Goal: Information Seeking & Learning: Find specific page/section

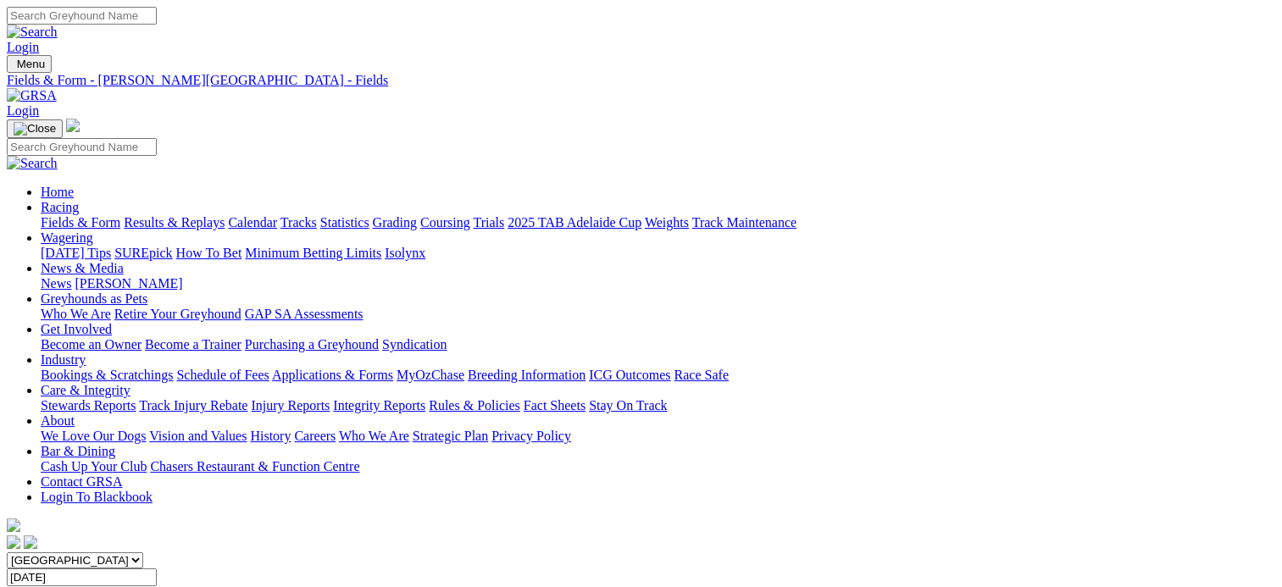
click at [217, 85] on div "Menu Fields & Form - Murray Bridge - Fields Login Home Racing Fields & Form Res…" at bounding box center [641, 303] width 1268 height 497
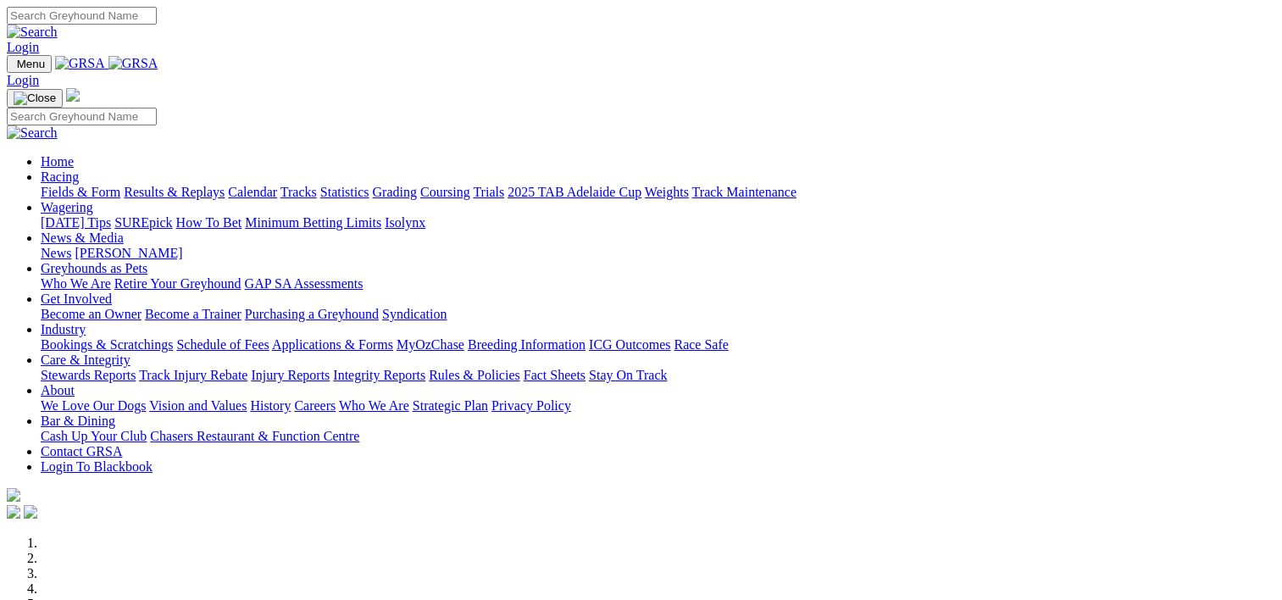
scroll to position [678, 0]
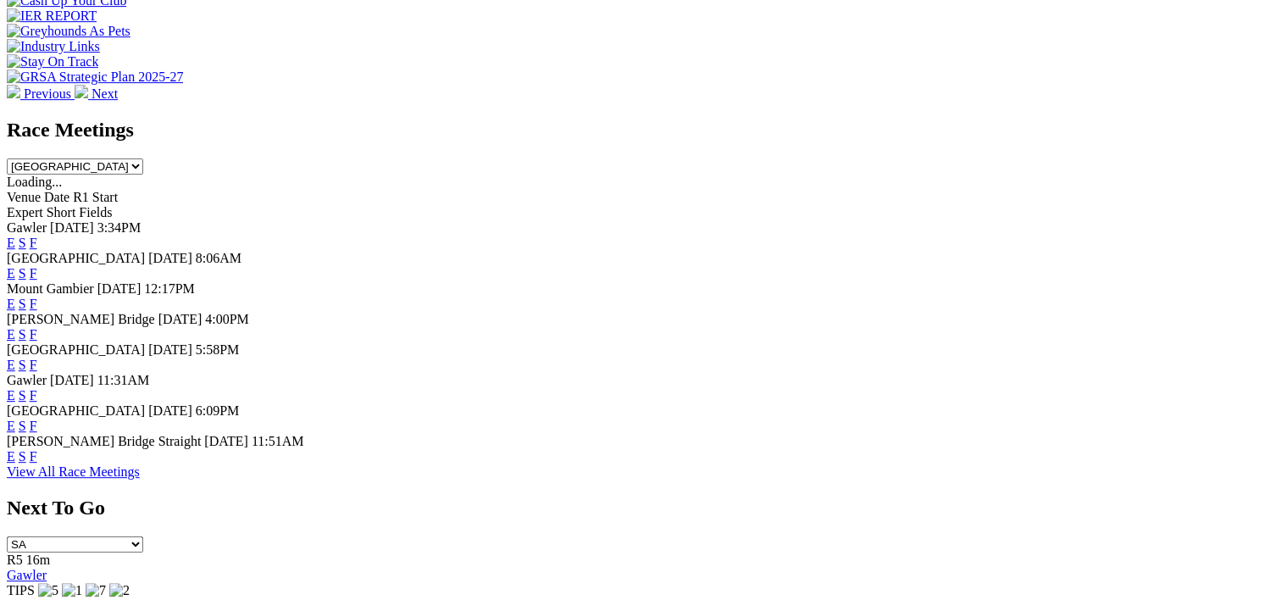
click at [37, 399] on link "F" at bounding box center [34, 395] width 8 height 14
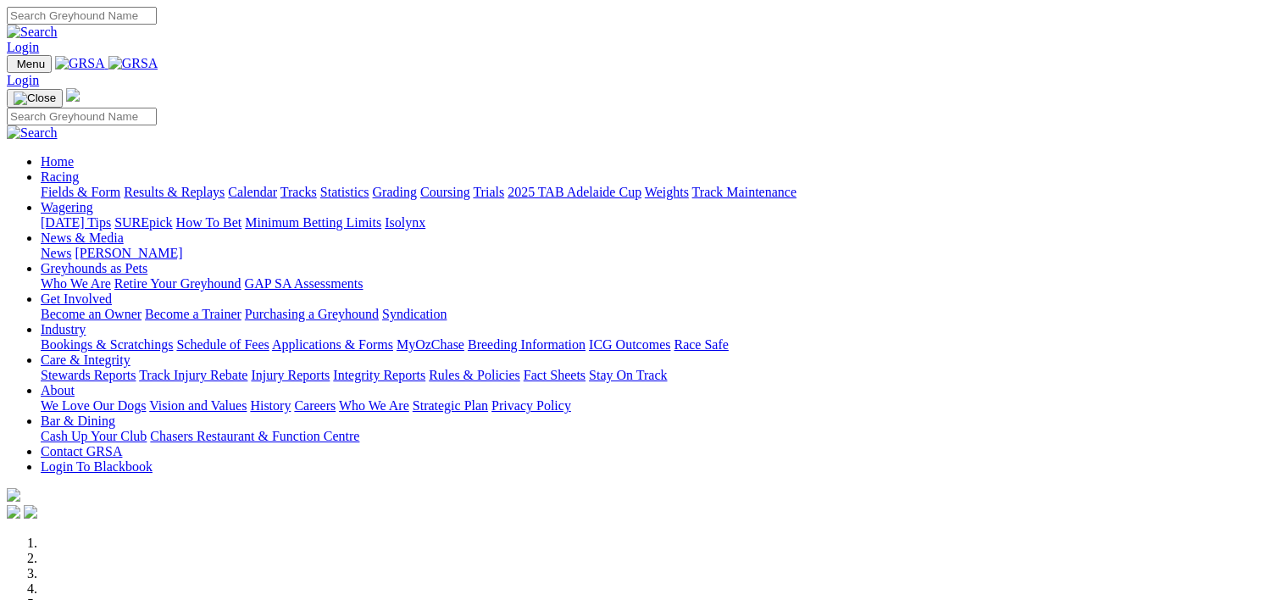
scroll to position [680, 0]
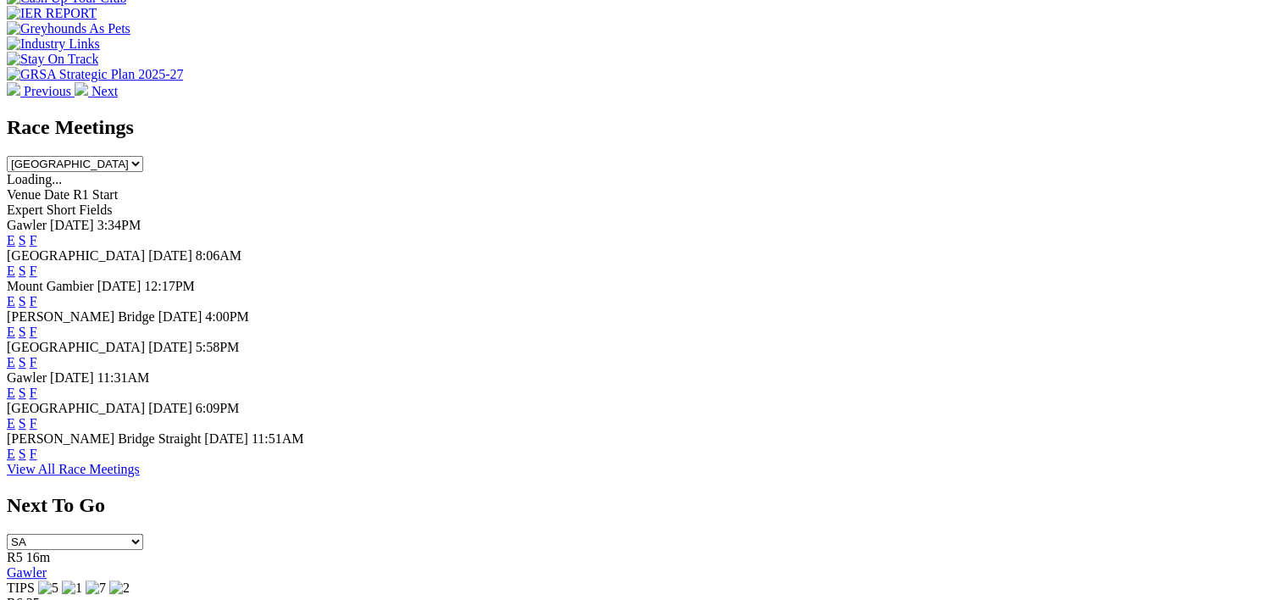
click at [37, 430] on link "F" at bounding box center [34, 423] width 8 height 14
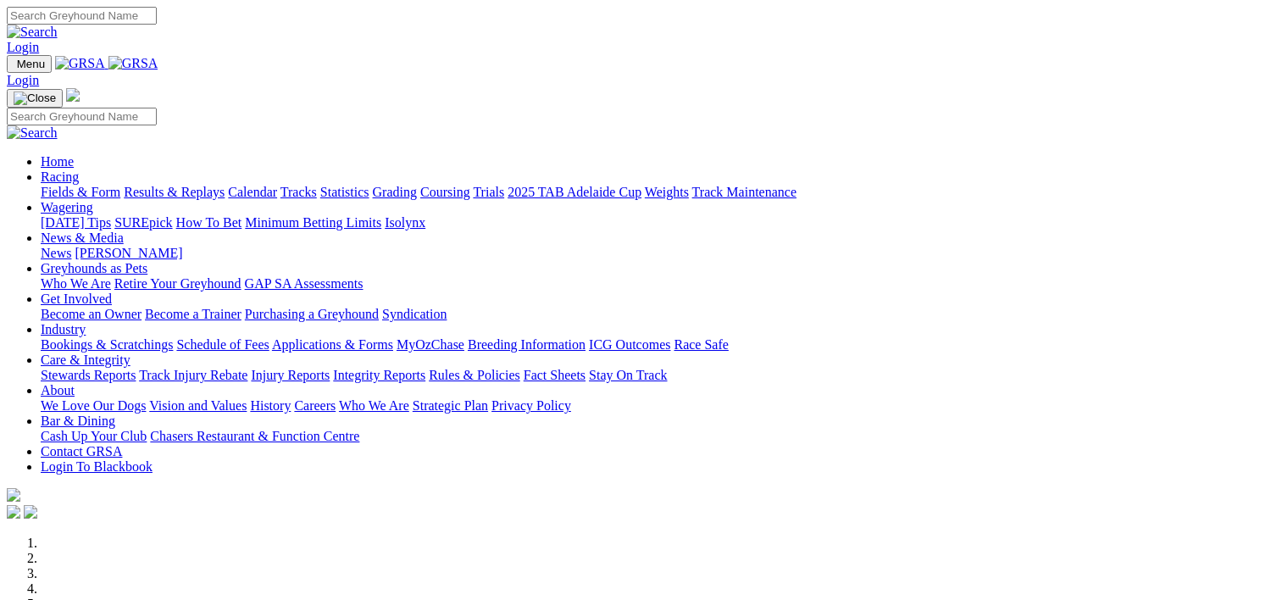
scroll to position [681, 0]
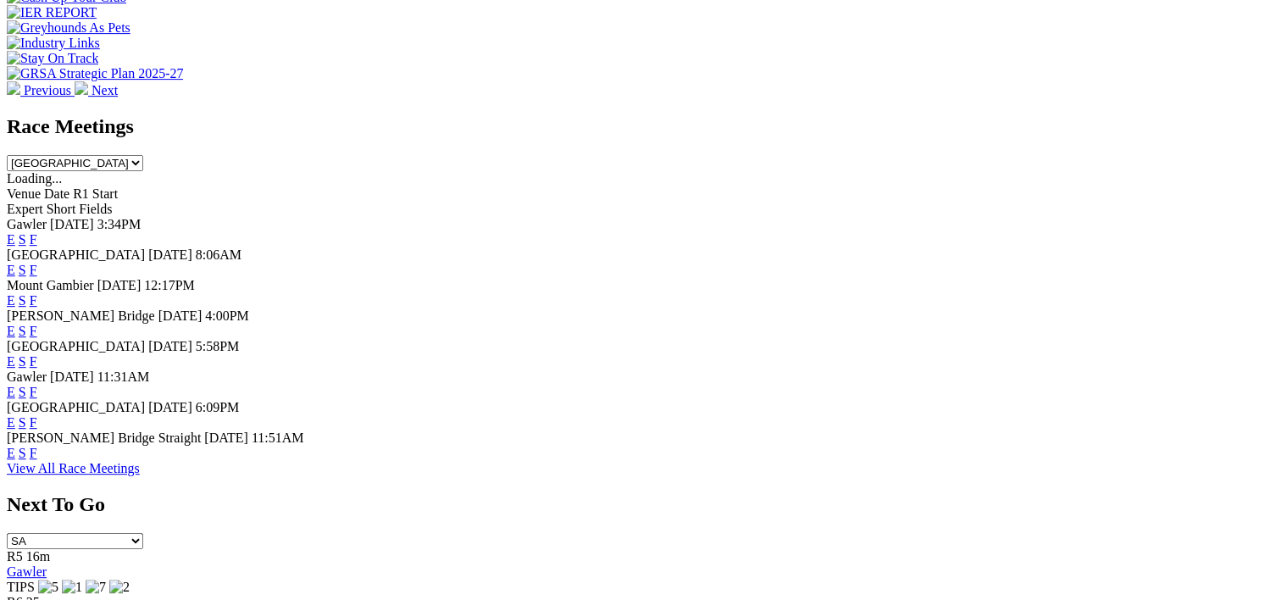
click at [37, 460] on link "F" at bounding box center [34, 453] width 8 height 14
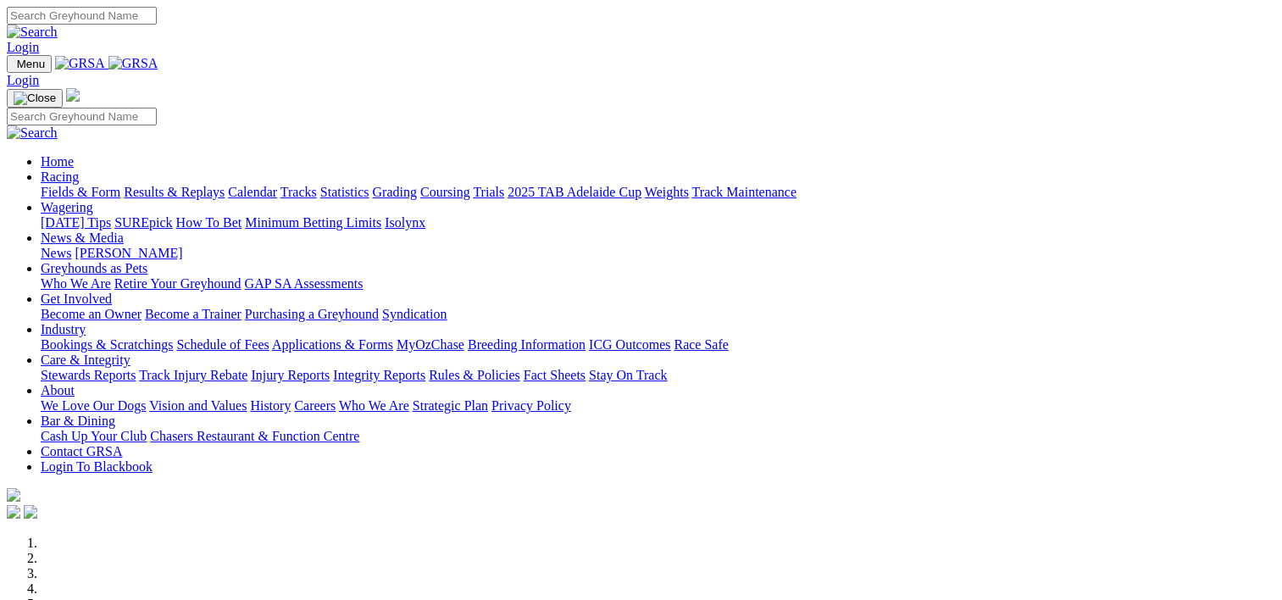
scroll to position [683, 0]
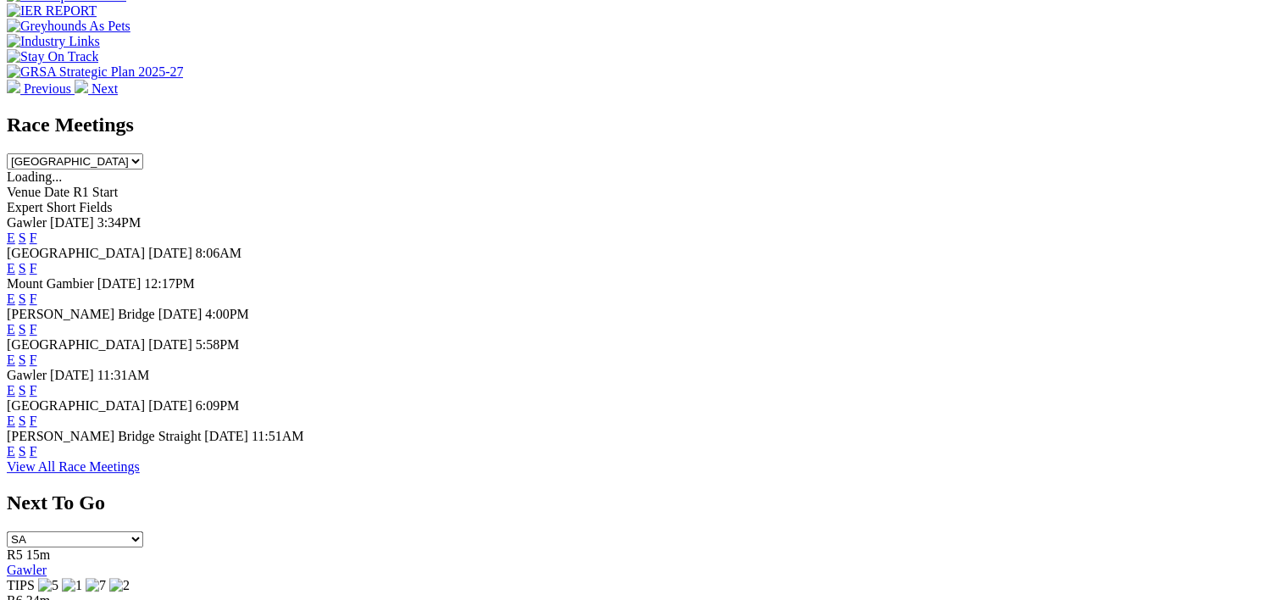
click at [37, 458] on link "F" at bounding box center [34, 451] width 8 height 14
